Goal: Information Seeking & Learning: Learn about a topic

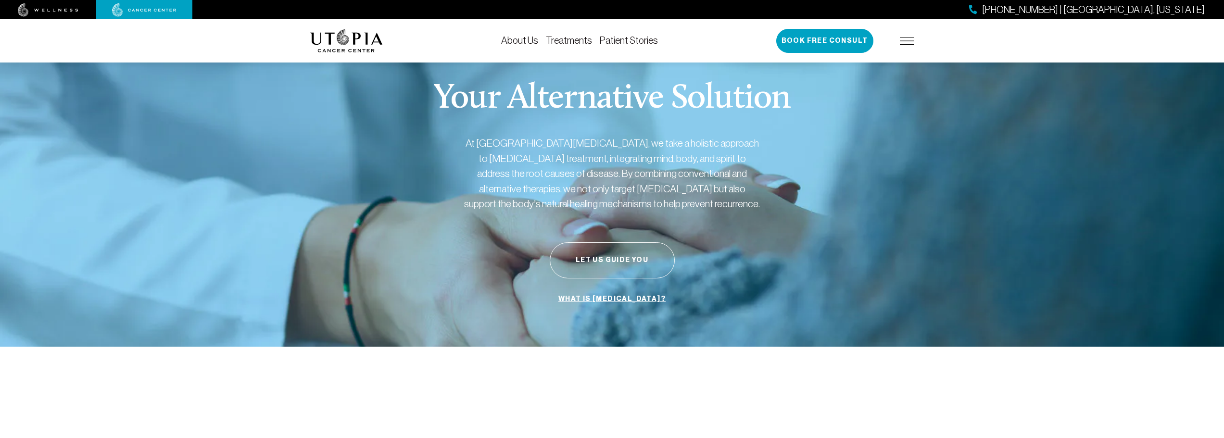
click at [902, 35] on div "[PHONE_NUMBER] | [GEOGRAPHIC_DATA], [US_STATE] Book Free Consult" at bounding box center [845, 41] width 138 height 24
click at [902, 39] on img at bounding box center [907, 41] width 14 height 8
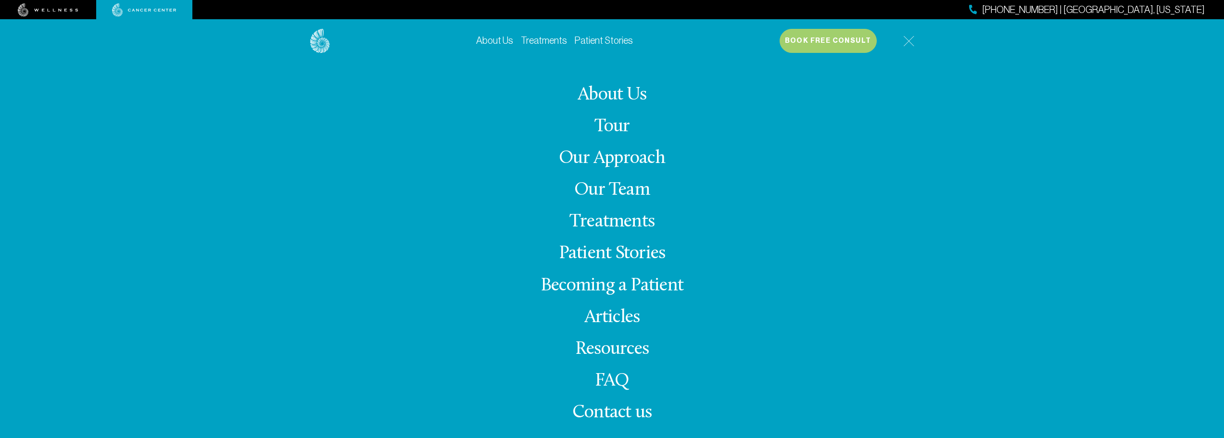
scroll to position [240, 0]
click at [613, 43] on link "Patient Stories" at bounding box center [604, 40] width 58 height 11
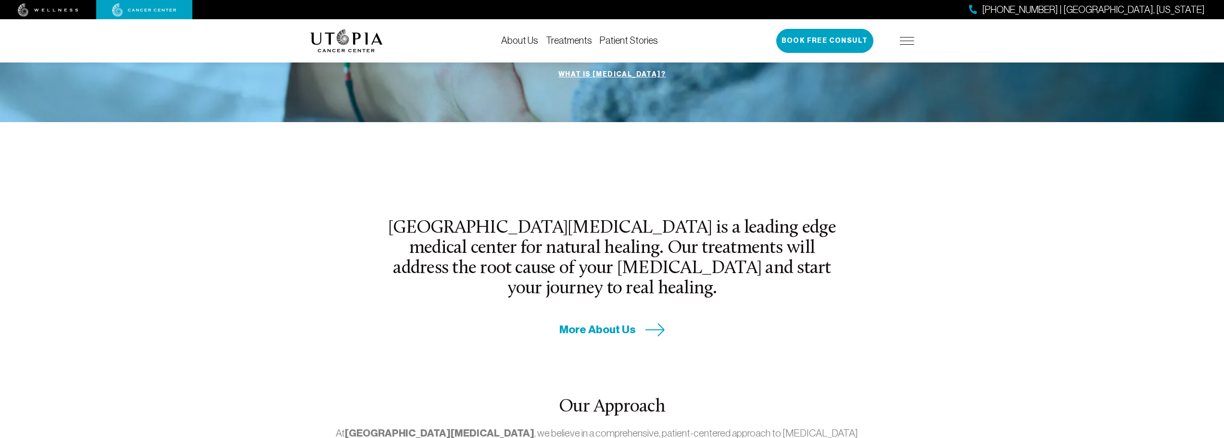
scroll to position [240, 0]
